Goal: Navigation & Orientation: Find specific page/section

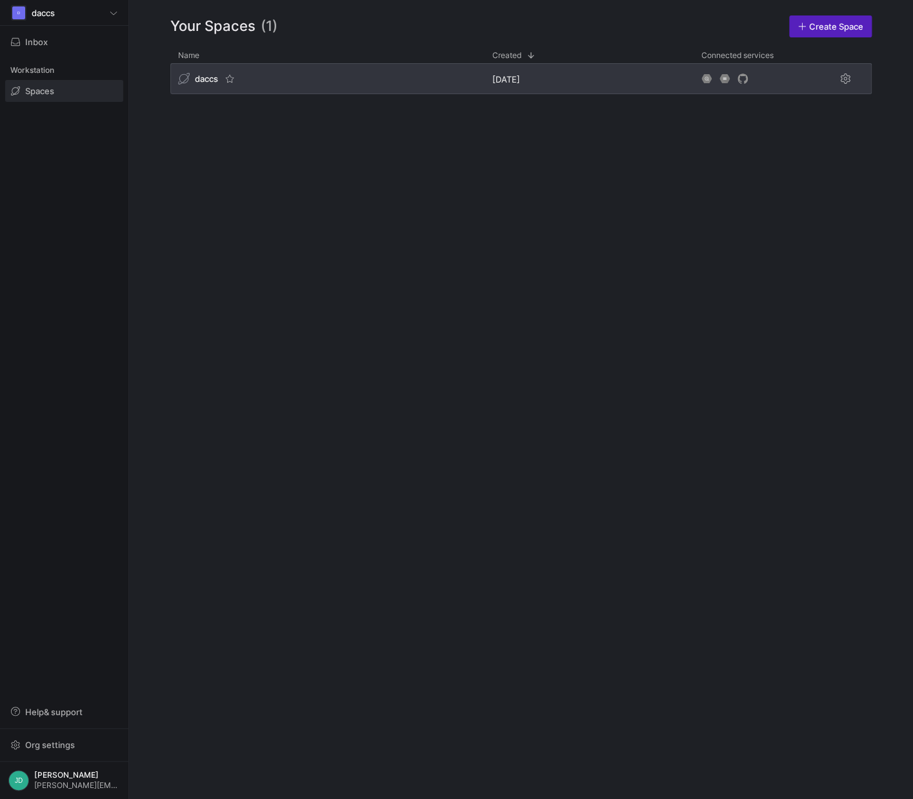
click at [306, 90] on div "daccs" at bounding box center [327, 78] width 314 height 31
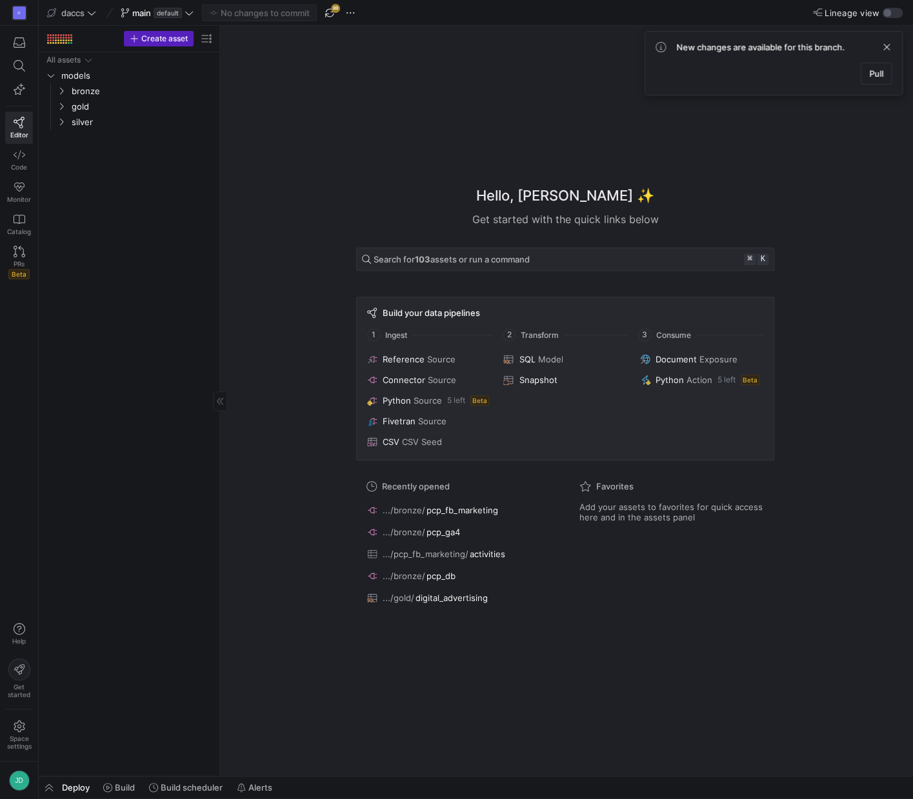
drag, startPoint x: 0, startPoint y: 395, endPoint x: 41, endPoint y: 400, distance: 40.9
click at [41, 400] on as-split "D Editor Code Monitor Catalog PRs Beta Help Get started Space settings JD daccs…" at bounding box center [456, 399] width 913 height 799
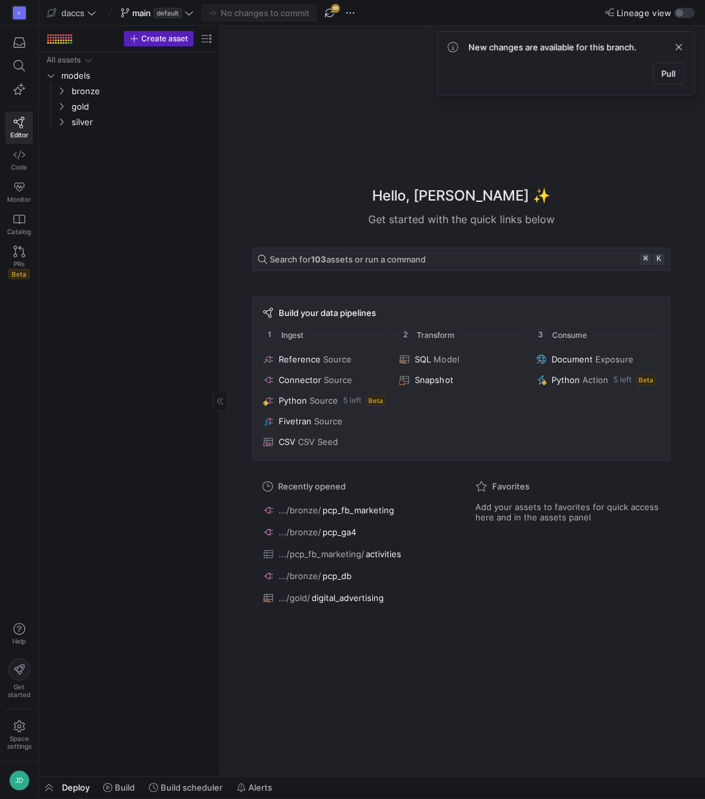
click at [82, 348] on div "All assets models bronze gold silver" at bounding box center [129, 411] width 170 height 719
click at [175, 417] on div "All assets models bronze gold silver" at bounding box center [129, 411] width 170 height 719
